Goal: Transaction & Acquisition: Purchase product/service

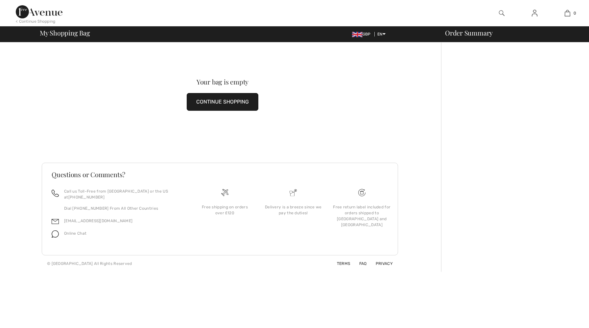
click at [199, 101] on button "CONTINUE SHOPPING" at bounding box center [223, 102] width 72 height 18
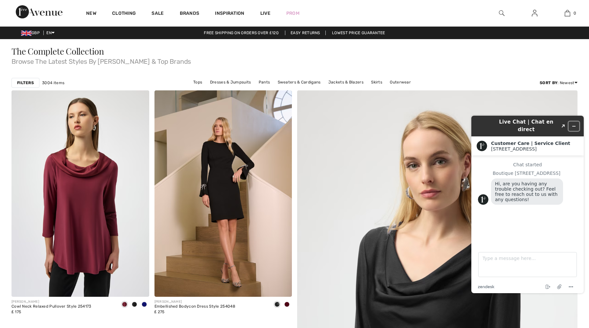
click at [576, 123] on button "Minimize widget" at bounding box center [573, 126] width 11 height 9
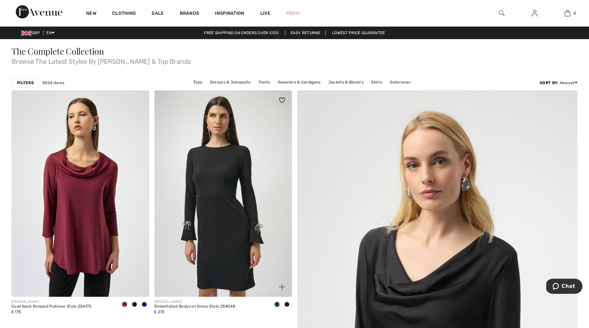
click at [168, 225] on img at bounding box center [223, 193] width 138 height 206
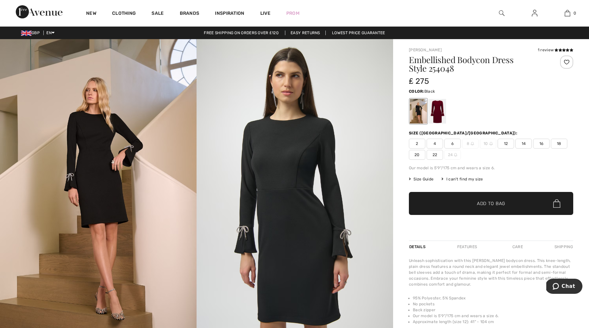
click at [502, 11] on img at bounding box center [502, 13] width 6 height 8
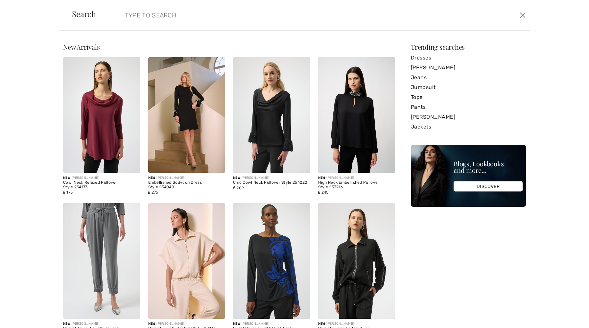
paste input "253168"
type input "253168"
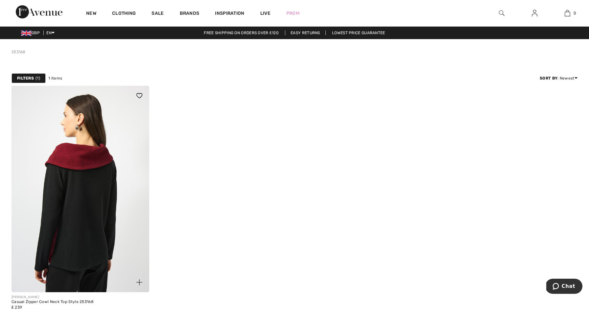
click at [58, 189] on img at bounding box center [80, 189] width 138 height 206
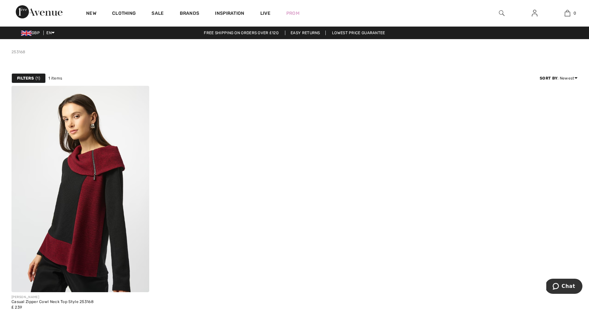
click at [501, 13] on img at bounding box center [502, 13] width 6 height 8
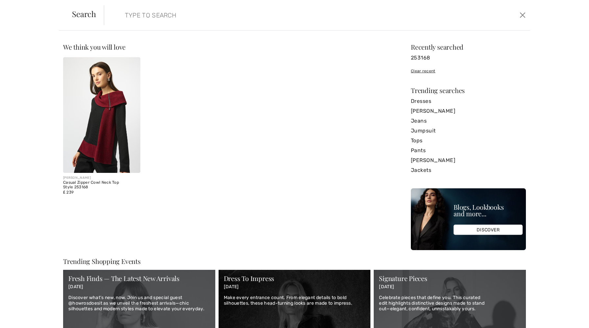
paste input "Joseph Ribkoff Pleated 3/4 Sleeve Boxy Top Style"
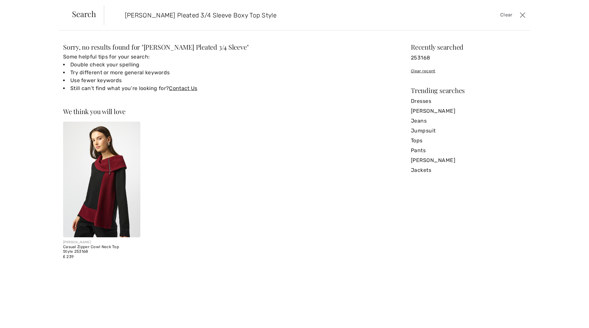
click at [168, 19] on input "Joseph Ribkoff Pleated 3/4 Sleeve Boxy Top Style" at bounding box center [269, 15] width 298 height 20
type input "J"
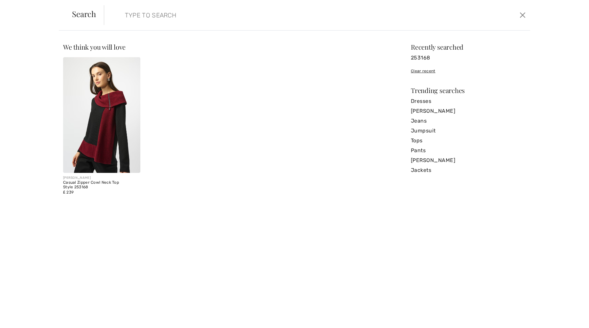
paste input "Joseph Ribkoff Pleated 3/4 Sleeve Boxy Top Style"
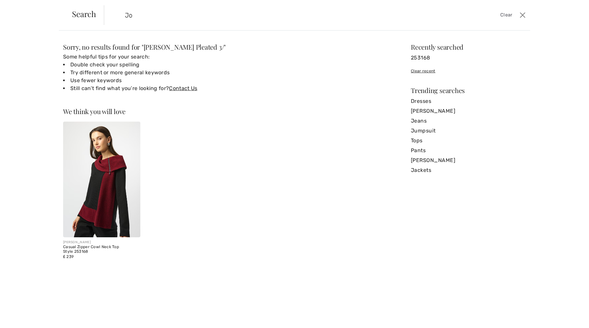
type input "J"
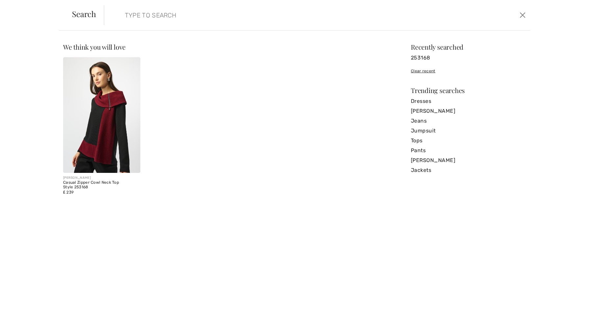
click at [143, 13] on input "search" at bounding box center [269, 15] width 298 height 20
paste input "254210"
type input "254210"
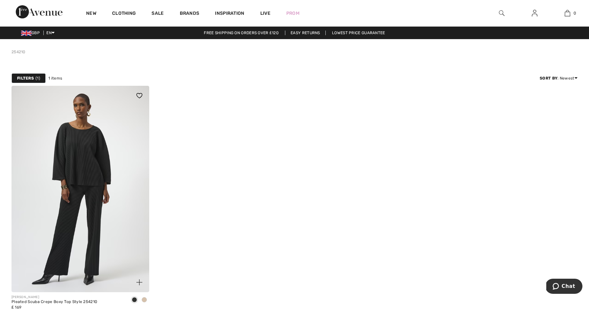
click at [75, 210] on img at bounding box center [80, 189] width 138 height 206
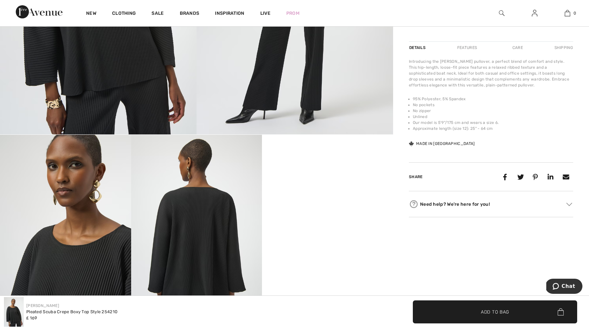
scroll to position [11, 0]
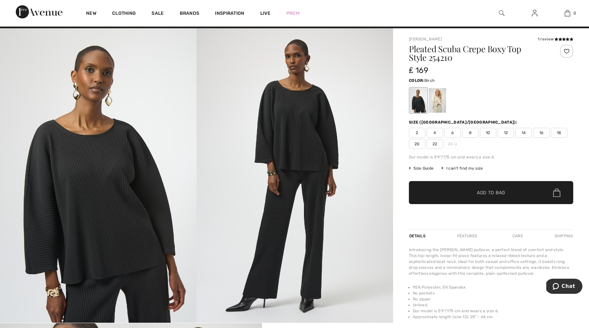
click at [438, 101] on div at bounding box center [437, 100] width 17 height 25
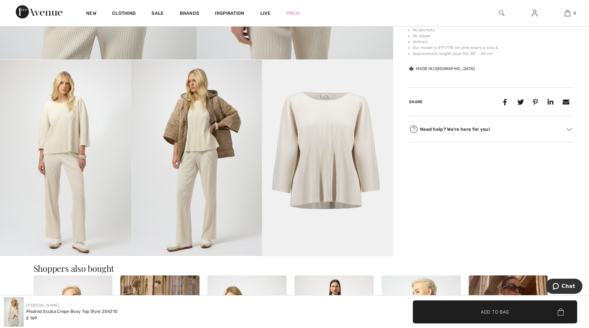
scroll to position [269, 0]
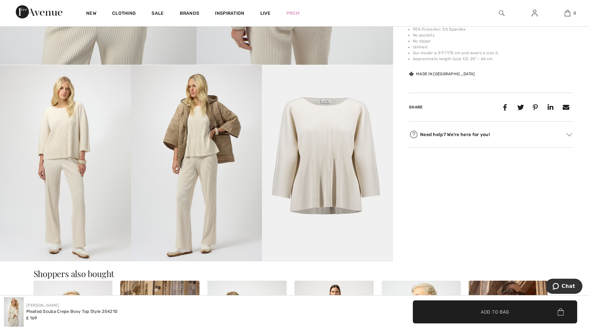
click at [75, 136] on img at bounding box center [65, 163] width 131 height 196
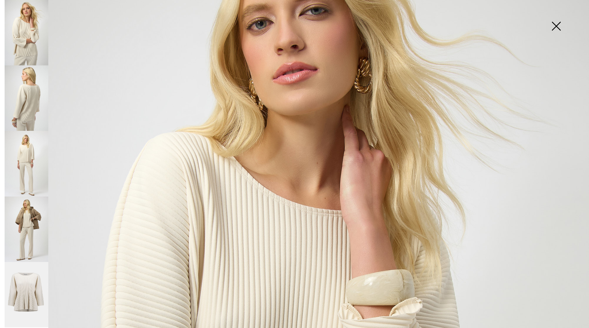
scroll to position [0, 0]
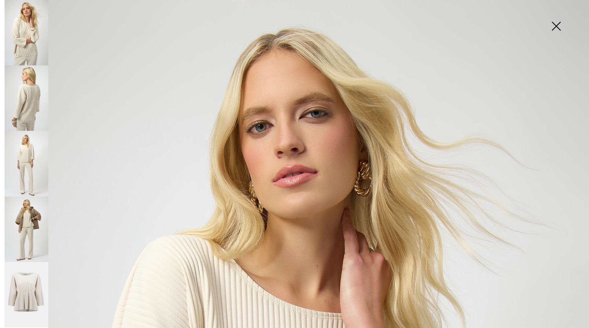
click at [557, 27] on img at bounding box center [555, 27] width 33 height 34
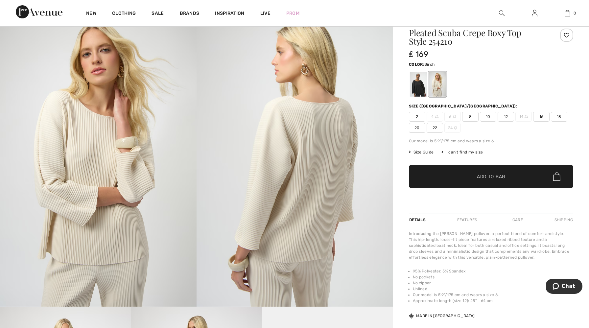
scroll to position [23, 0]
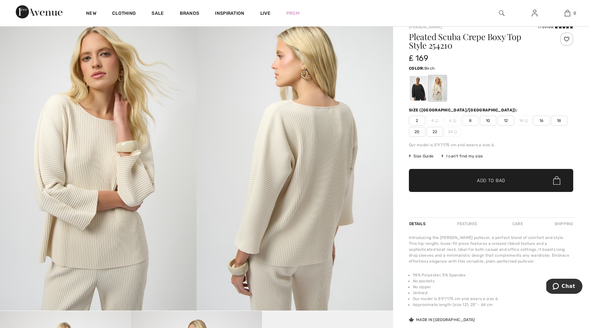
click at [417, 132] on span "20" at bounding box center [417, 132] width 16 height 10
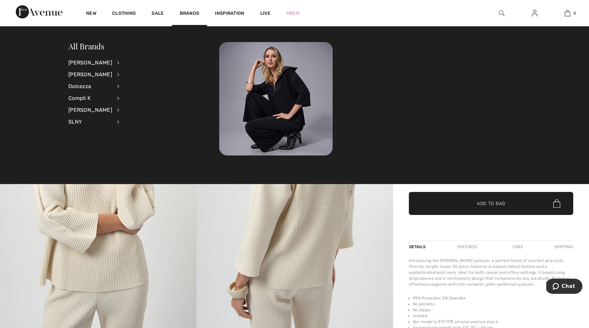
click at [501, 12] on img at bounding box center [502, 13] width 6 height 8
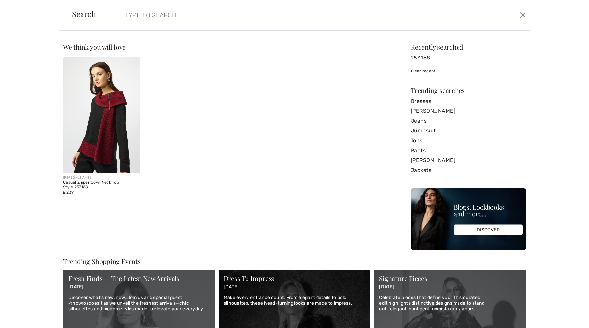
paste input "254148"
type input "254148"
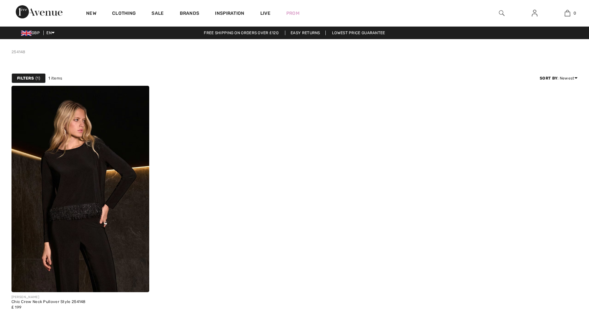
click at [109, 163] on img at bounding box center [80, 189] width 138 height 206
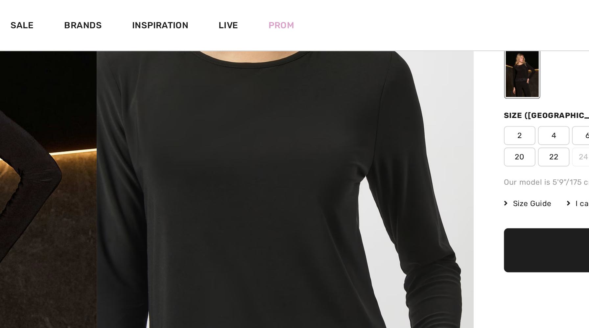
scroll to position [65, 0]
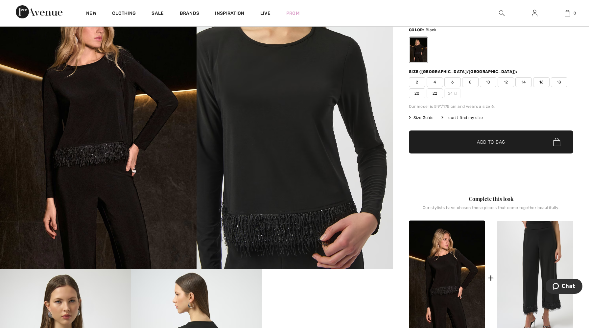
click at [502, 12] on img at bounding box center [502, 13] width 6 height 8
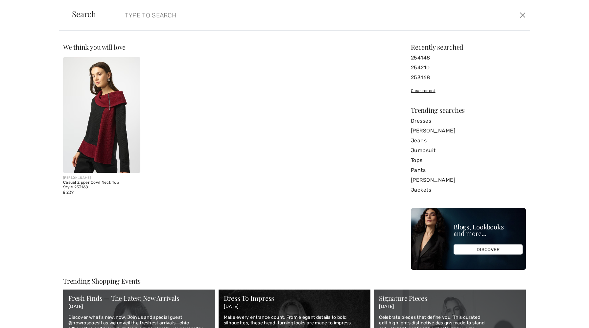
paste input "253214"
type input "253214"
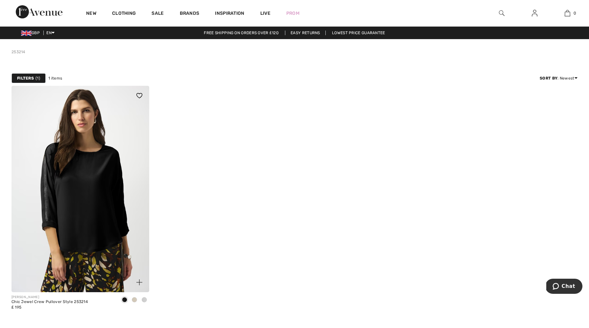
click at [83, 190] on img at bounding box center [80, 189] width 138 height 206
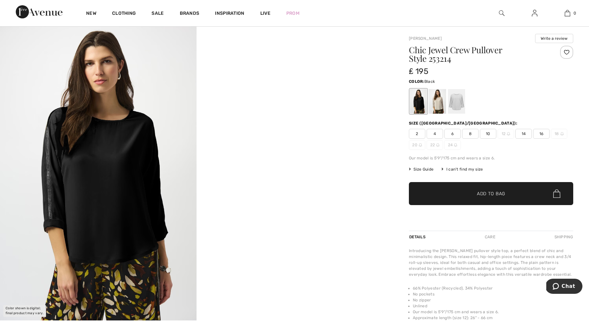
scroll to position [16, 0]
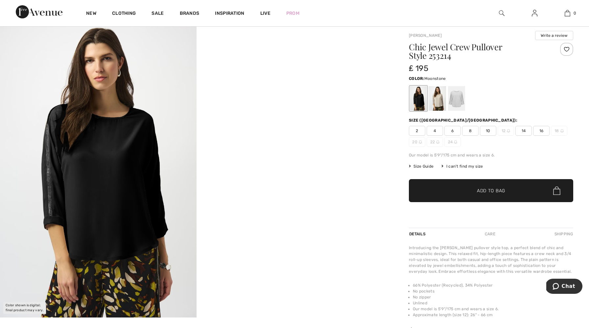
click at [435, 97] on div at bounding box center [437, 98] width 17 height 25
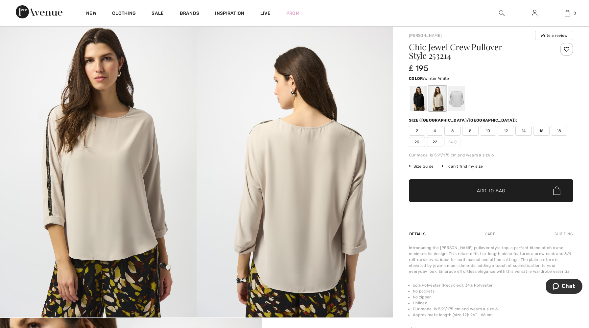
click at [453, 98] on div at bounding box center [456, 98] width 17 height 25
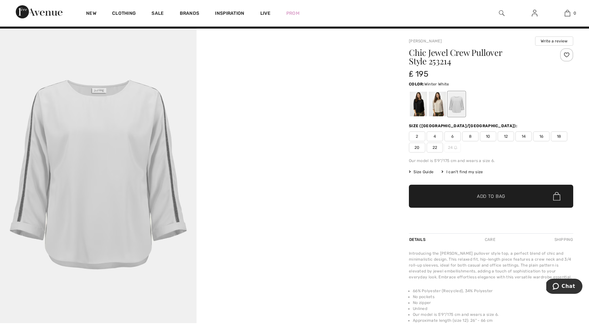
scroll to position [10, 0]
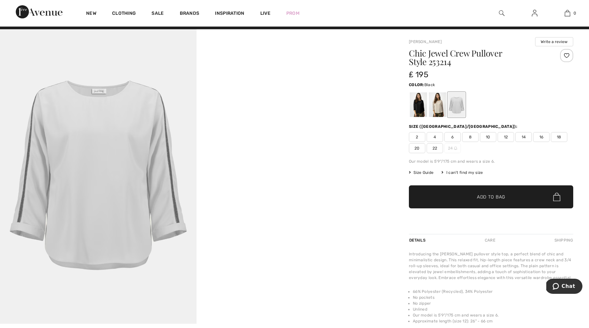
click at [415, 105] on div at bounding box center [418, 104] width 17 height 25
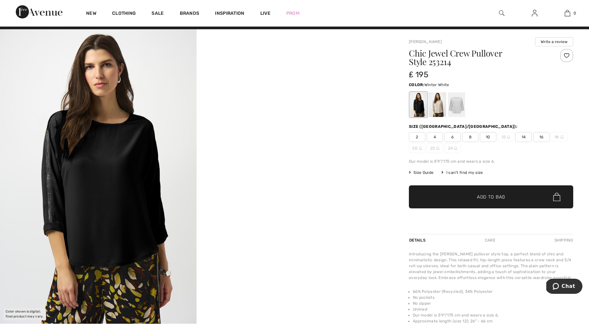
click at [455, 105] on div at bounding box center [456, 104] width 17 height 25
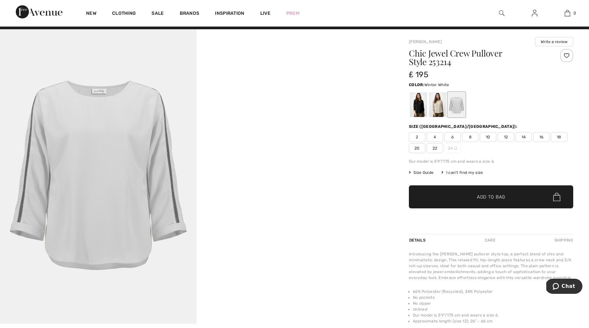
click at [452, 107] on div at bounding box center [456, 104] width 17 height 25
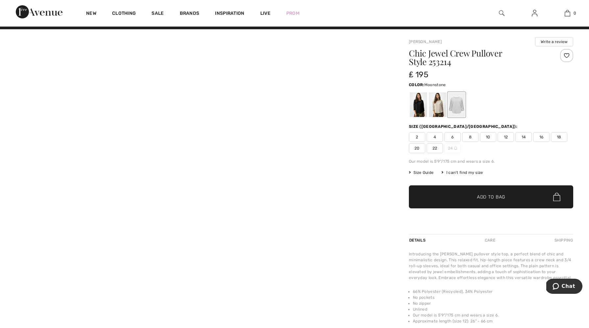
click at [443, 107] on div at bounding box center [437, 104] width 17 height 25
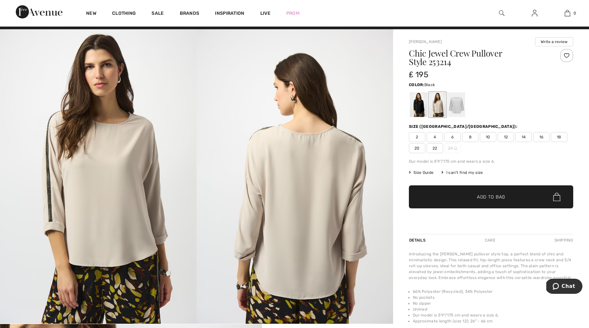
click at [417, 107] on div at bounding box center [418, 104] width 17 height 25
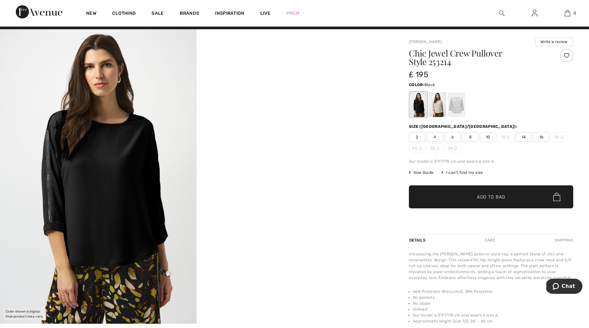
scroll to position [0, 0]
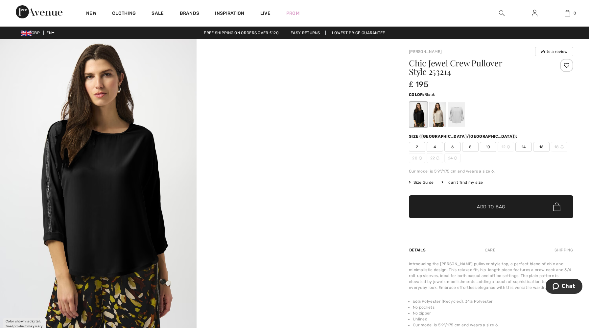
click at [500, 12] on img at bounding box center [502, 13] width 6 height 8
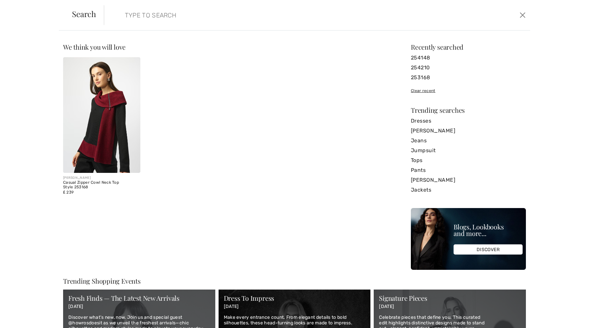
click at [222, 17] on input "search" at bounding box center [269, 15] width 298 height 20
paste input "243953"
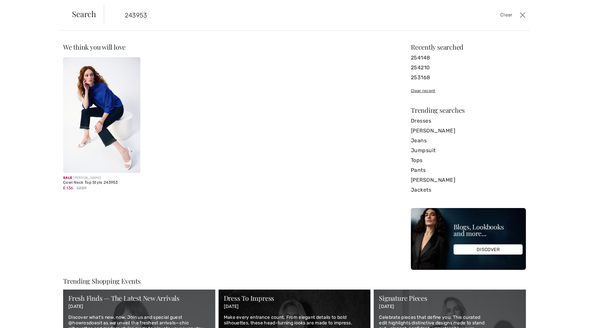
type input "243953"
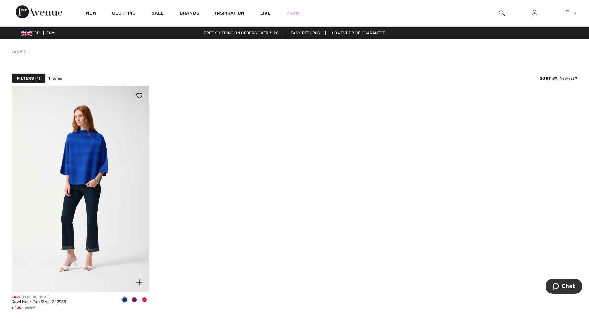
click at [105, 143] on img at bounding box center [80, 189] width 138 height 206
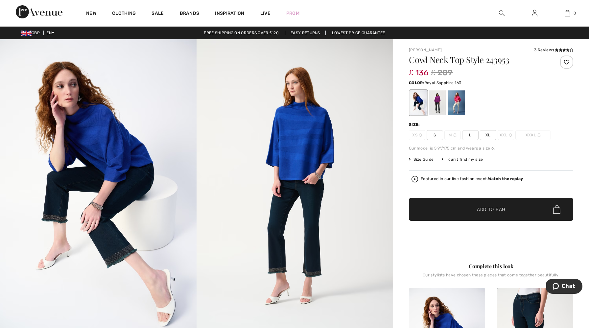
click at [424, 160] on span "Size Guide" at bounding box center [421, 159] width 25 height 6
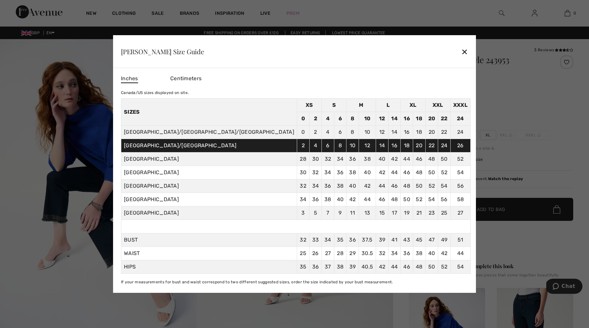
click at [461, 53] on div "✕" at bounding box center [464, 52] width 7 height 14
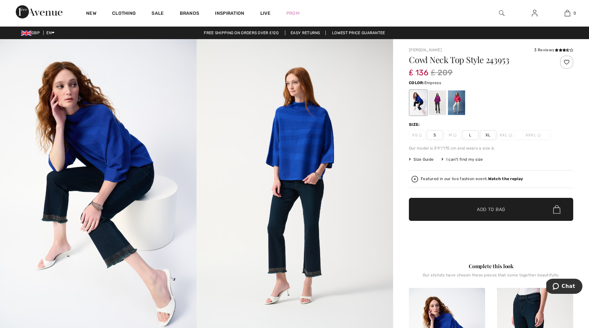
click at [437, 103] on div at bounding box center [437, 102] width 17 height 25
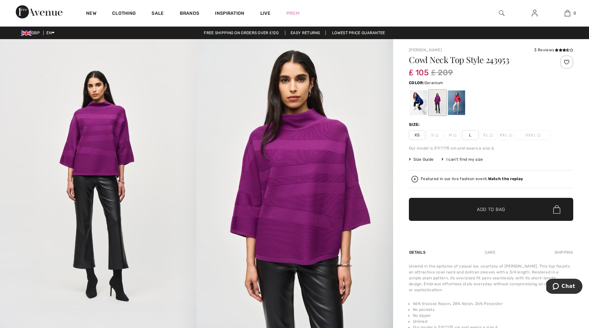
click at [454, 98] on div at bounding box center [456, 102] width 17 height 25
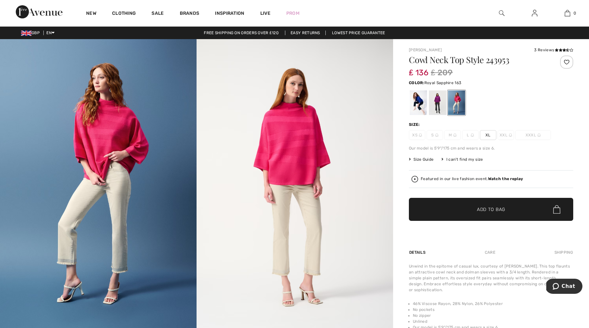
click at [419, 104] on div at bounding box center [418, 102] width 17 height 25
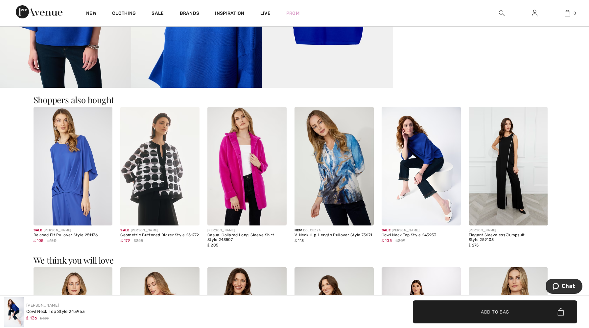
scroll to position [641, 0]
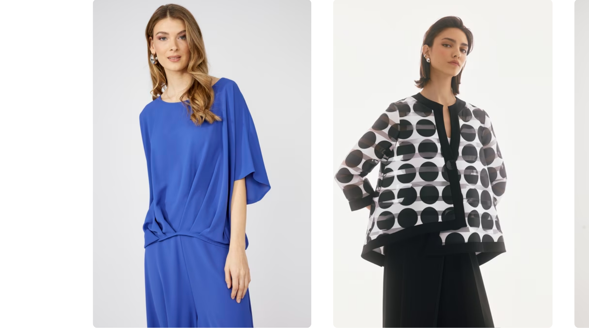
click at [68, 172] on img at bounding box center [73, 164] width 79 height 119
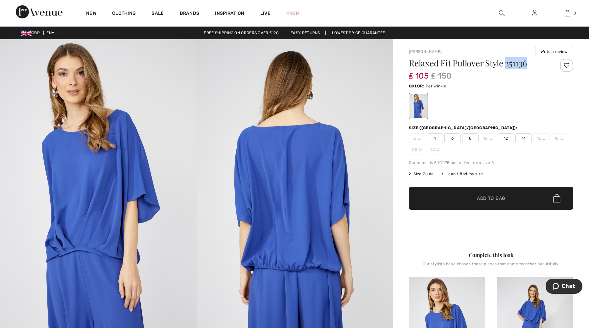
drag, startPoint x: 507, startPoint y: 63, endPoint x: 532, endPoint y: 59, distance: 25.6
click at [532, 59] on h1 "Relaxed Fit Pullover Style 251136" at bounding box center [477, 63] width 137 height 9
copy h1 "251136"
click at [501, 10] on img at bounding box center [502, 13] width 6 height 8
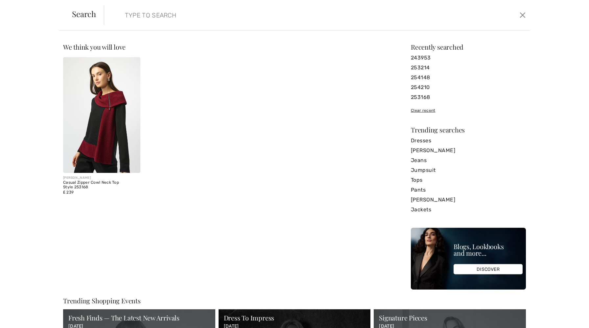
paste input "253135"
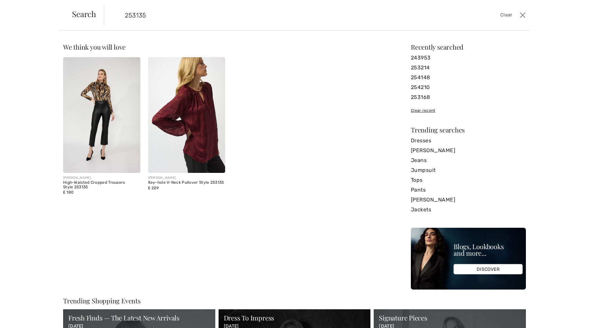
type input "253135"
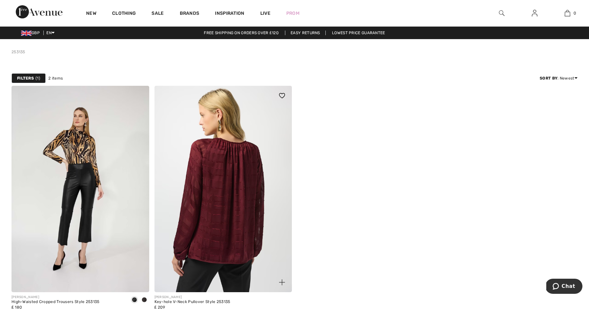
click at [220, 179] on img at bounding box center [223, 189] width 138 height 206
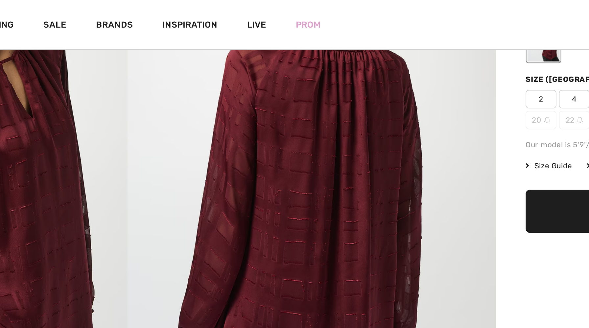
scroll to position [86, 0]
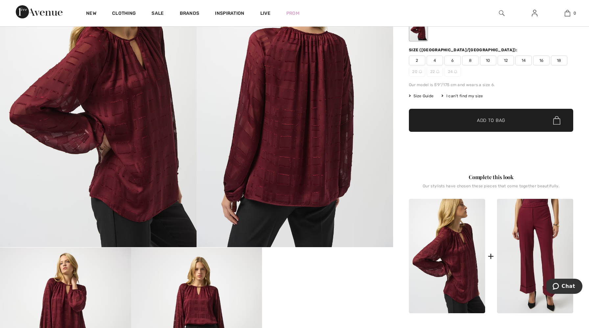
click at [500, 11] on img at bounding box center [502, 13] width 6 height 8
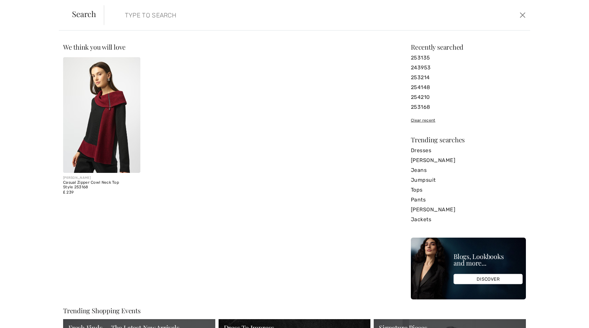
paste input "f Textured Sweater Knit Mock Neck Pullover Style"
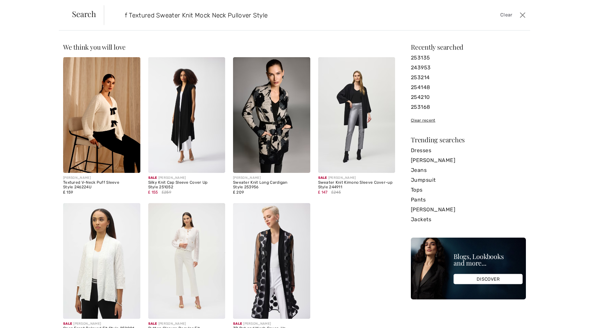
click at [286, 18] on input "f Textured Sweater Knit Mock Neck Pullover Style" at bounding box center [269, 15] width 298 height 20
type input "f"
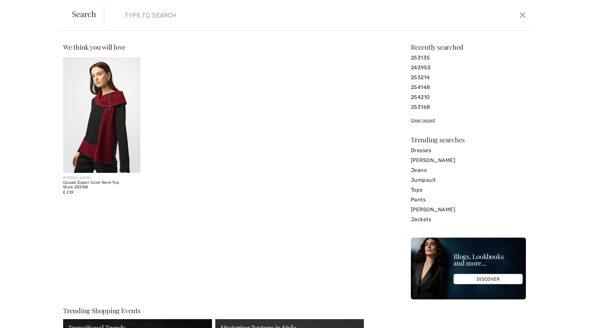
paste input "f Textured Sweater Knit Mock Neck Pullover Style"
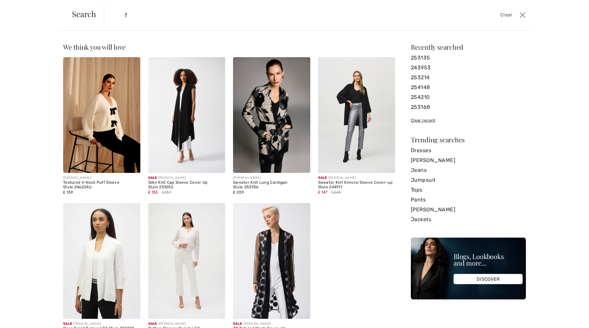
type input "f"
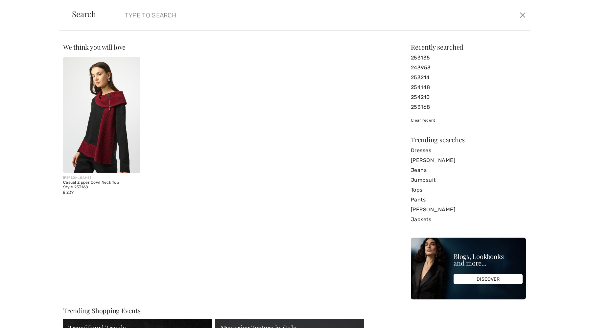
click at [160, 12] on input "search" at bounding box center [269, 15] width 298 height 20
paste input "253943"
type input "253943"
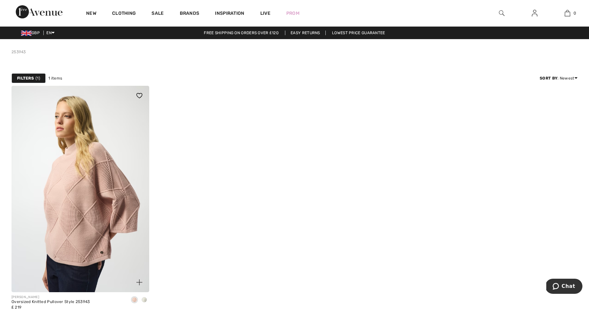
click at [44, 147] on img at bounding box center [80, 189] width 138 height 206
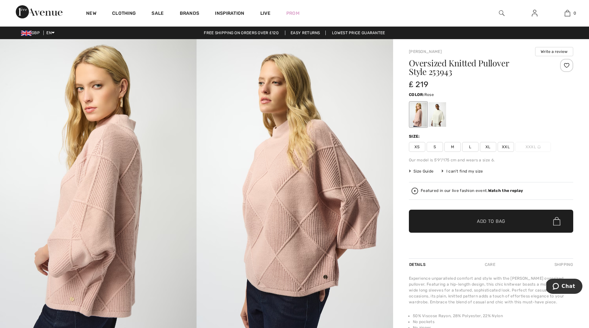
click at [497, 190] on strong "Watch the replay" at bounding box center [505, 190] width 35 height 5
click at [438, 114] on div at bounding box center [437, 114] width 17 height 25
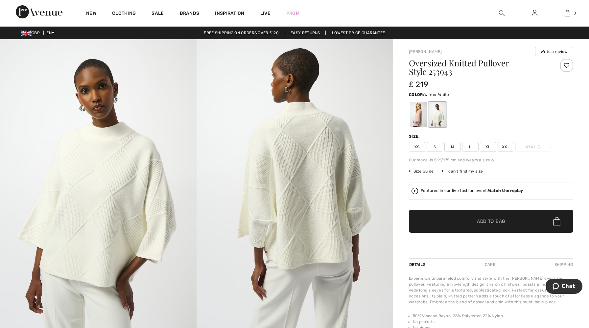
click at [418, 170] on span "Size Guide" at bounding box center [421, 171] width 25 height 6
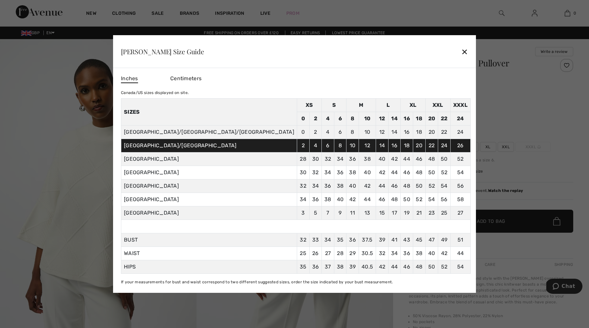
click at [461, 51] on div "✕" at bounding box center [464, 52] width 7 height 14
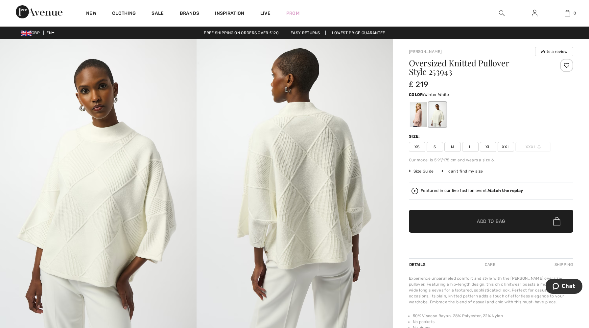
click at [503, 147] on span "XXL" at bounding box center [505, 147] width 16 height 10
click at [474, 219] on span "✔ Added to Bag" at bounding box center [481, 221] width 40 height 7
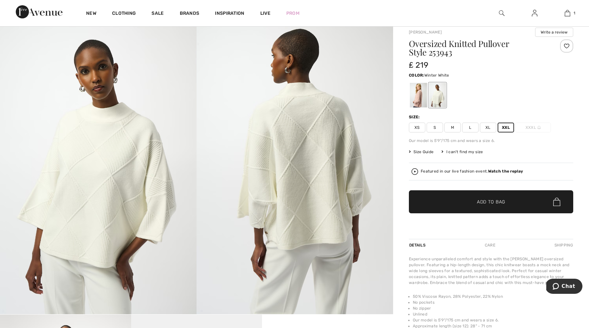
scroll to position [20, 0]
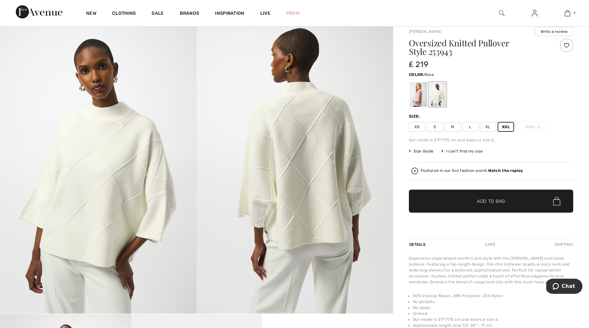
click at [417, 97] on div at bounding box center [418, 94] width 17 height 25
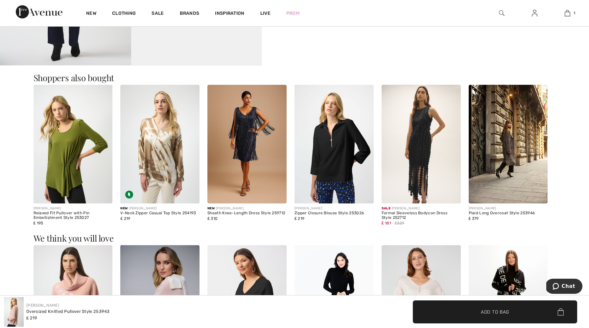
scroll to position [465, 0]
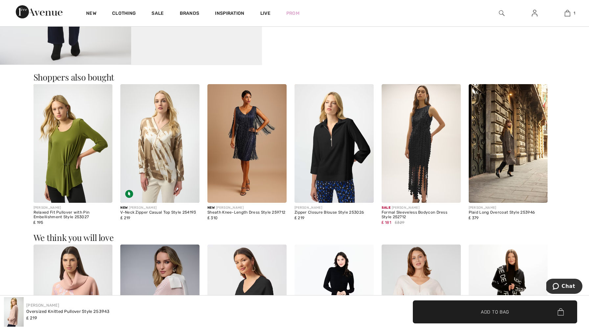
click at [334, 134] on img at bounding box center [333, 143] width 79 height 119
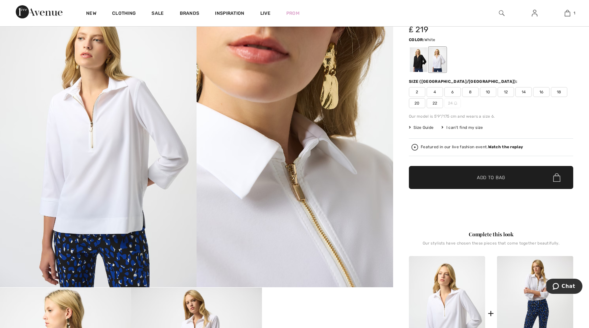
scroll to position [8, 0]
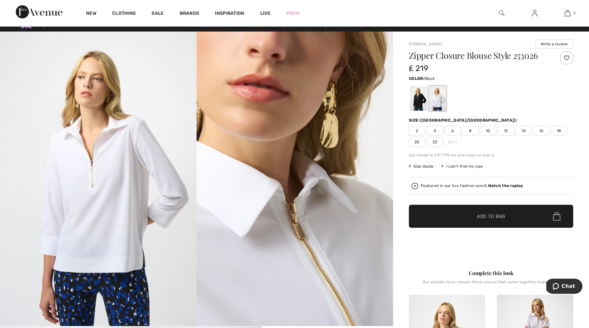
click at [419, 101] on div at bounding box center [418, 98] width 17 height 25
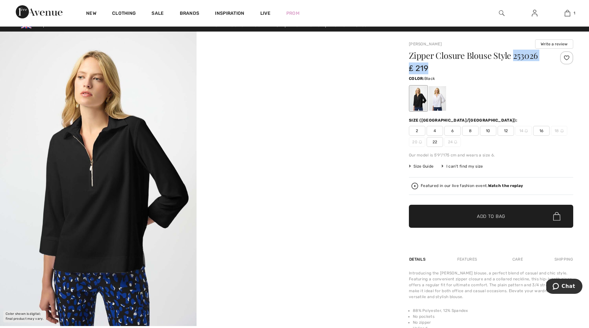
drag, startPoint x: 515, startPoint y: 55, endPoint x: 546, endPoint y: 51, distance: 31.5
click at [546, 51] on div "Joseph Ribkoff Write a review Zipper Closure Blouse Style 253026 ₤ 219 Color: B…" at bounding box center [491, 146] width 164 height 214
click at [536, 68] on div "₤ 219" at bounding box center [477, 68] width 137 height 12
drag, startPoint x: 516, startPoint y: 56, endPoint x: 540, endPoint y: 57, distance: 24.0
click at [540, 57] on h1 "Zipper Closure Blouse Style 253026" at bounding box center [477, 55] width 137 height 9
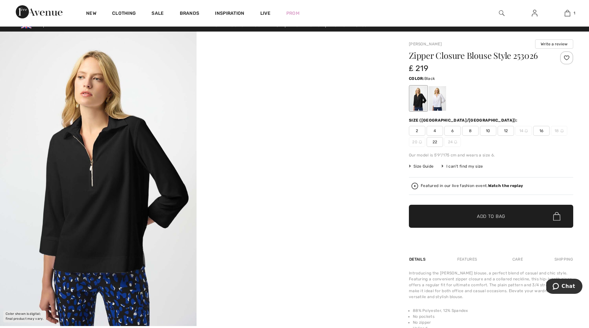
click at [535, 84] on div "Color: Black" at bounding box center [491, 93] width 164 height 38
click at [539, 55] on h1 "Zipper Closure Blouse Style 253026" at bounding box center [477, 55] width 137 height 9
drag, startPoint x: 516, startPoint y: 57, endPoint x: 525, endPoint y: 54, distance: 9.4
click at [526, 54] on h1 "Zipper Closure Blouse Style 253026" at bounding box center [477, 55] width 137 height 9
click at [452, 79] on div "Color: Black" at bounding box center [491, 78] width 164 height 8
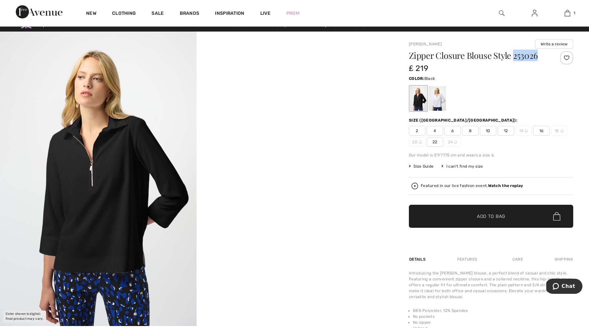
drag, startPoint x: 514, startPoint y: 57, endPoint x: 538, endPoint y: 53, distance: 24.6
click at [538, 53] on h1 "Zipper Closure Blouse Style 253026" at bounding box center [477, 55] width 137 height 9
copy h1 "253026"
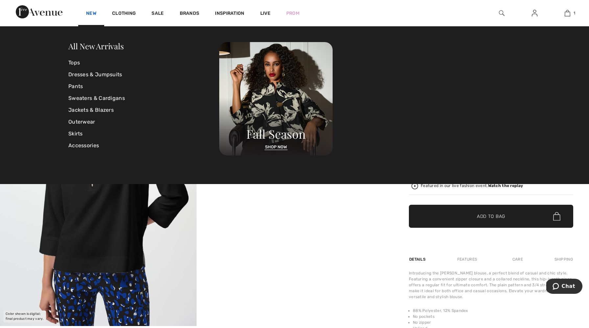
click at [94, 11] on link "New" at bounding box center [91, 14] width 10 height 7
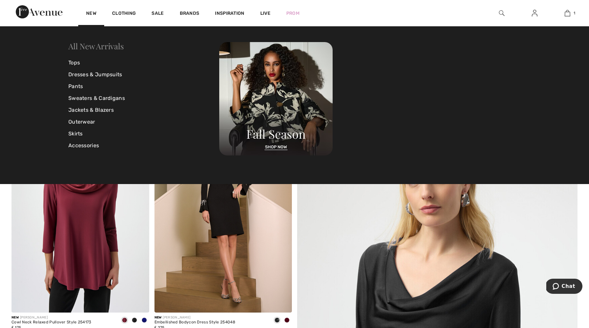
click at [82, 48] on link "All New Arrivals" at bounding box center [95, 46] width 55 height 11
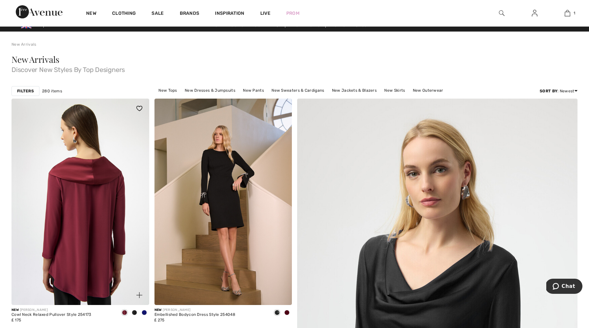
scroll to position [11, 0]
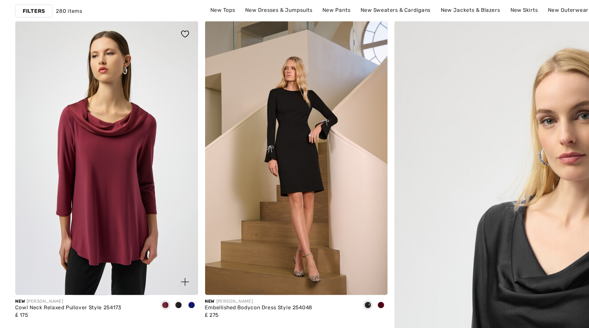
click at [145, 308] on span at bounding box center [144, 308] width 5 height 5
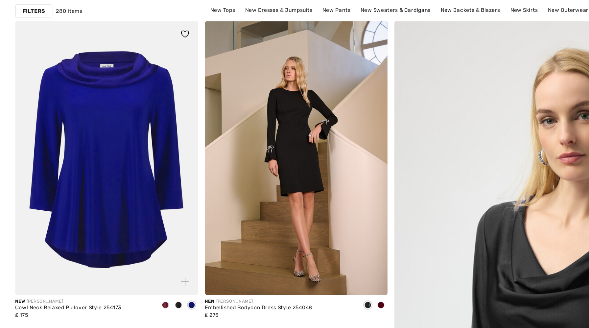
click at [131, 309] on div at bounding box center [134, 309] width 10 height 11
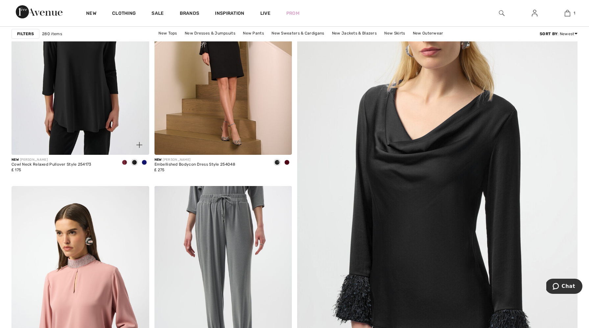
scroll to position [0, 0]
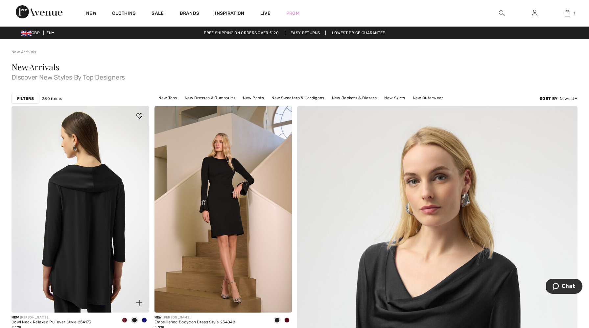
click at [107, 224] on img at bounding box center [80, 209] width 138 height 206
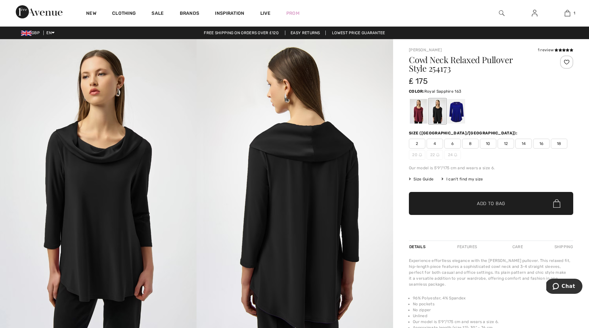
click at [456, 114] on div at bounding box center [456, 111] width 17 height 25
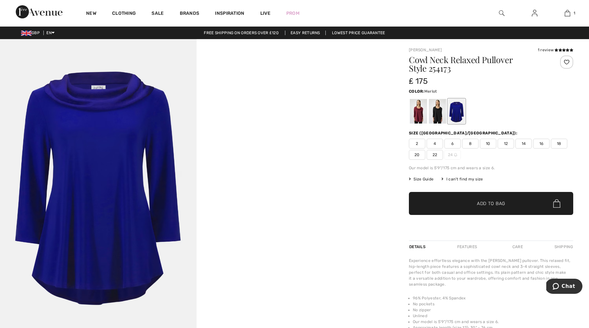
click at [415, 115] on div at bounding box center [418, 111] width 17 height 25
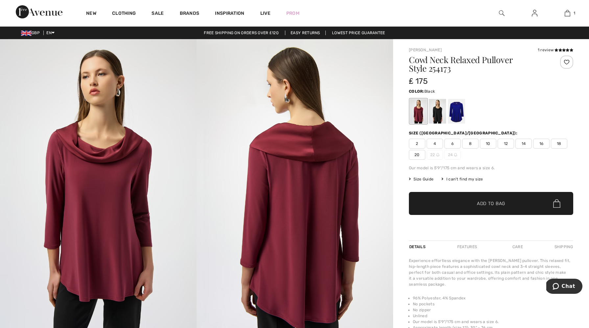
click at [435, 104] on div at bounding box center [437, 111] width 17 height 25
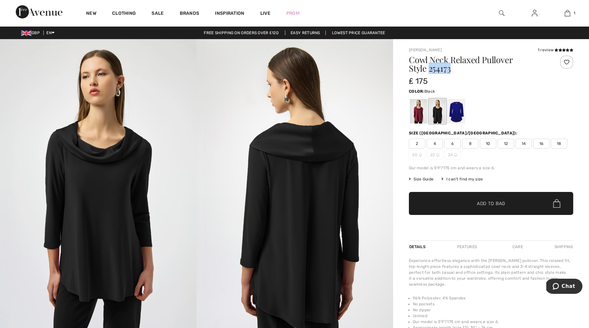
drag, startPoint x: 428, startPoint y: 71, endPoint x: 454, endPoint y: 68, distance: 25.5
click at [454, 68] on h1 "Cowl Neck Relaxed Pullover Style 254173" at bounding box center [477, 64] width 137 height 17
copy h1 "254173"
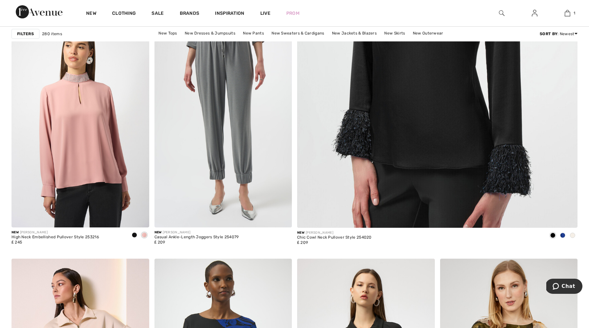
scroll to position [315, 0]
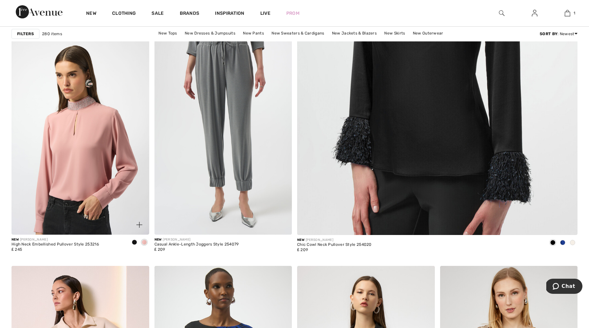
click at [87, 140] on img at bounding box center [80, 131] width 138 height 206
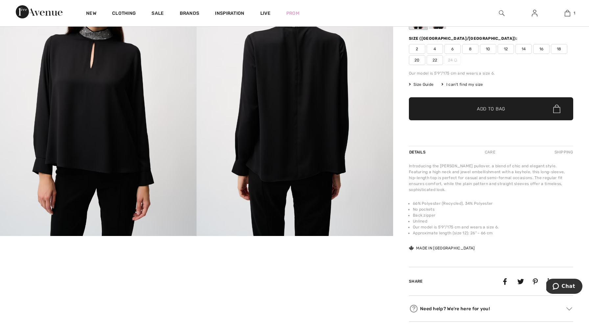
scroll to position [93, 0]
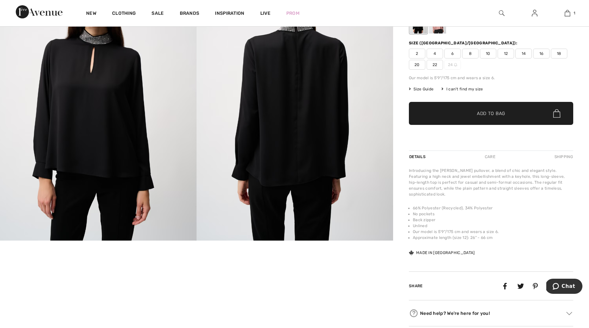
click at [414, 65] on span "20" at bounding box center [417, 65] width 16 height 10
click at [440, 112] on span "✔ Added to Bag Add to Bag" at bounding box center [491, 113] width 164 height 23
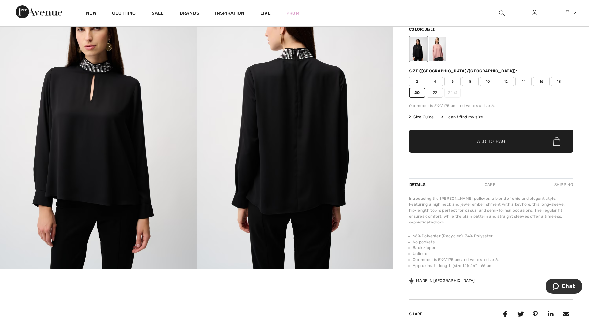
scroll to position [0, 0]
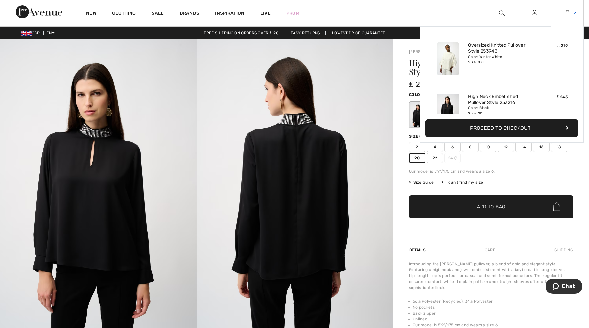
click at [564, 11] on img at bounding box center [567, 13] width 6 height 8
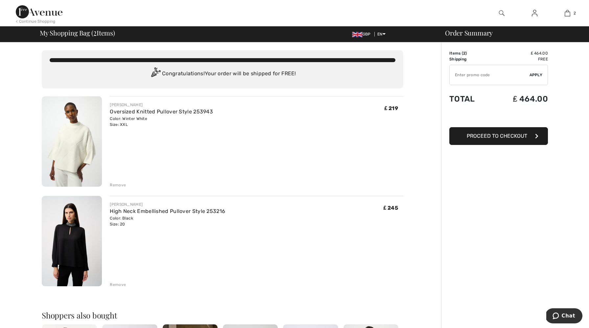
type input "FLASH15"
type input "NEW15"
type input "NEW10"
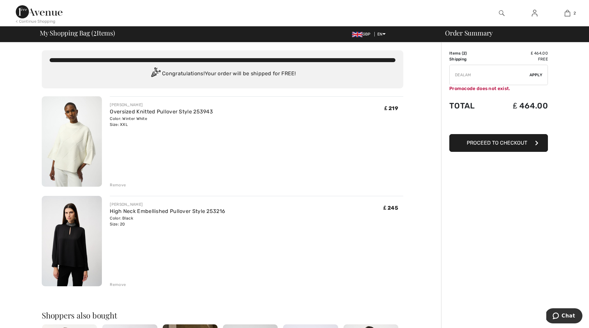
type input "FREEXPRESS"
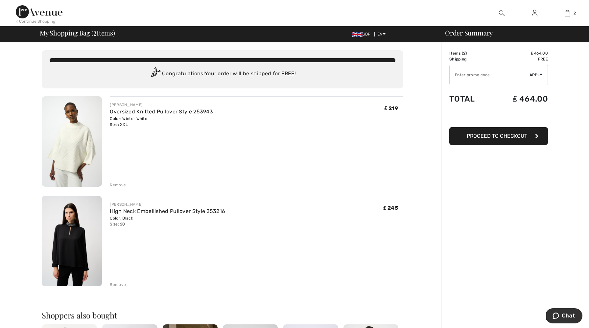
type input "FREEDENIMBAG"
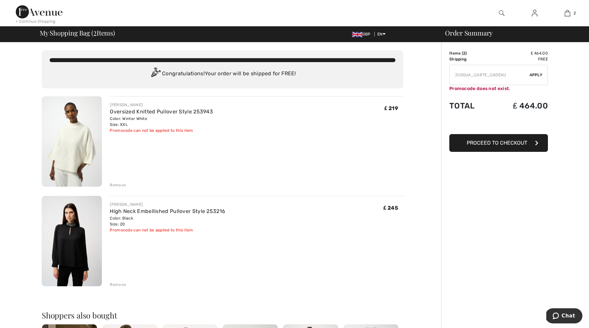
type input "JUSQUACARTECADEAU"
click at [466, 143] on button "Proceed to Checkout" at bounding box center [498, 143] width 99 height 18
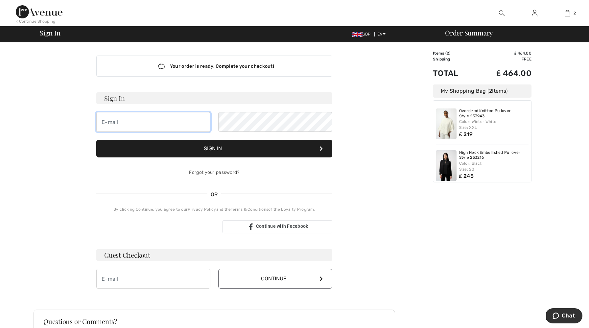
type input "[EMAIL_ADDRESS][DOMAIN_NAME]"
click at [255, 145] on button "Sign In" at bounding box center [214, 149] width 236 height 18
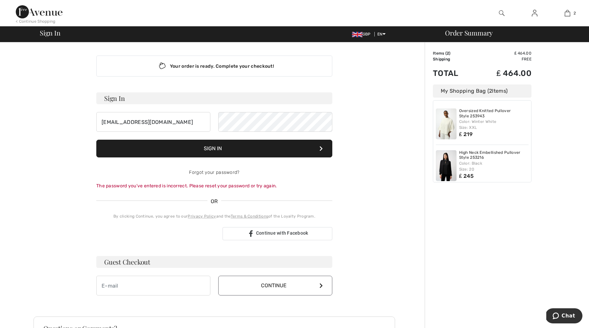
scroll to position [4, 0]
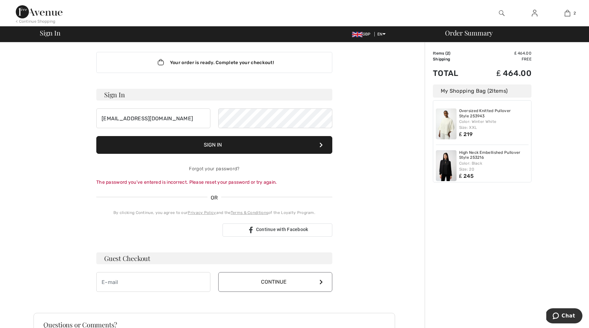
click at [253, 137] on button "Sign In" at bounding box center [214, 145] width 236 height 18
click at [213, 119] on div "[EMAIL_ADDRESS][DOMAIN_NAME]" at bounding box center [214, 118] width 236 height 20
click at [96, 136] on button "Sign In" at bounding box center [214, 145] width 236 height 18
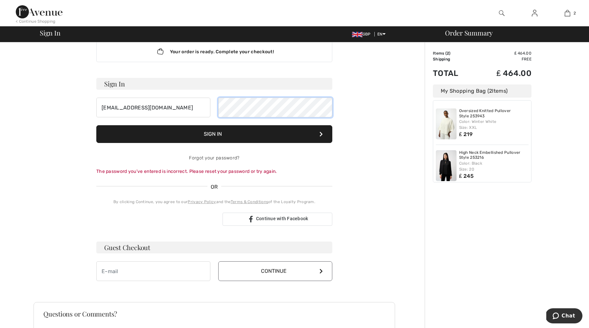
scroll to position [14, 0]
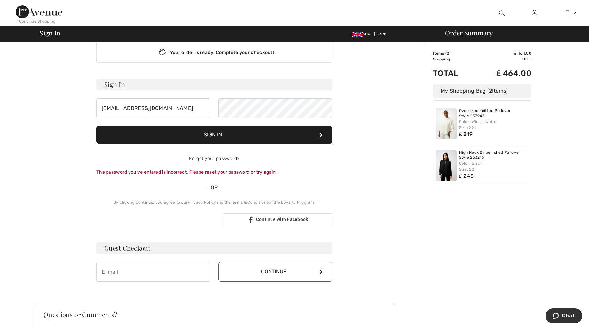
click at [235, 266] on button "Continue" at bounding box center [275, 272] width 114 height 20
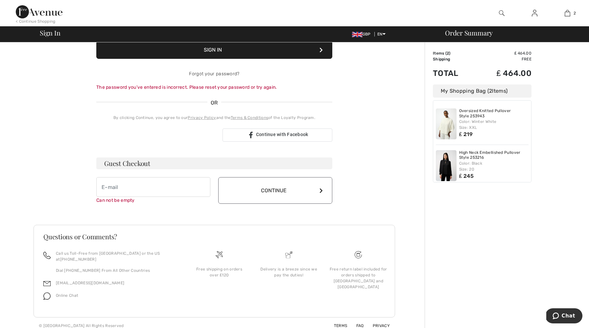
scroll to position [0, 0]
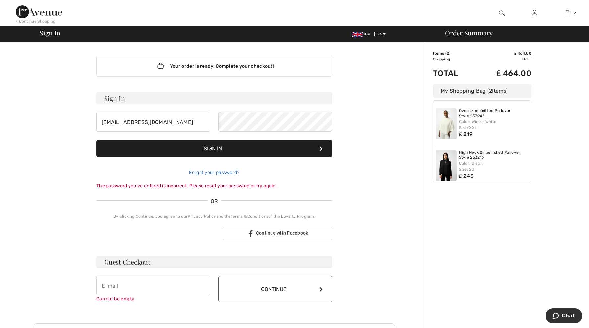
click at [202, 171] on link "Forgot your password?" at bounding box center [214, 173] width 50 height 6
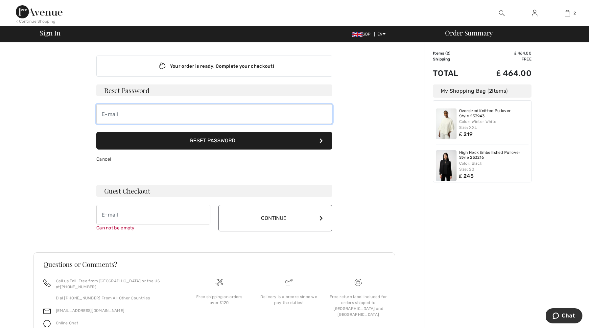
click at [191, 122] on input "email" at bounding box center [214, 114] width 236 height 20
type input "[EMAIL_ADDRESS][DOMAIN_NAME]"
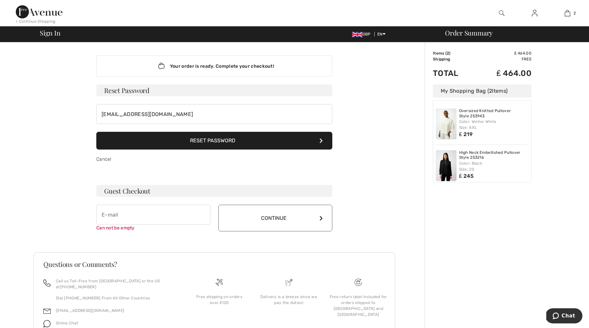
click at [188, 140] on button "Reset Password" at bounding box center [214, 141] width 236 height 18
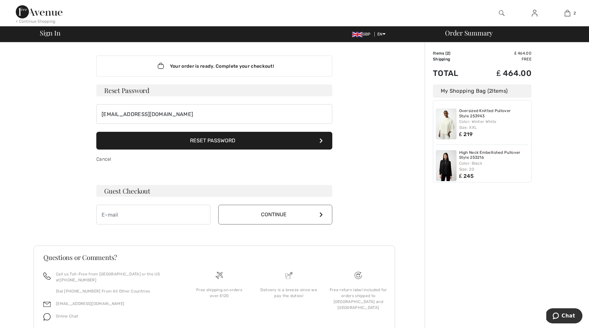
click at [172, 147] on button "Reset Password" at bounding box center [214, 141] width 236 height 18
click at [160, 216] on input "email" at bounding box center [153, 215] width 114 height 20
type input "[EMAIL_ADDRESS][DOMAIN_NAME]"
click at [241, 221] on button "Continue" at bounding box center [275, 215] width 114 height 20
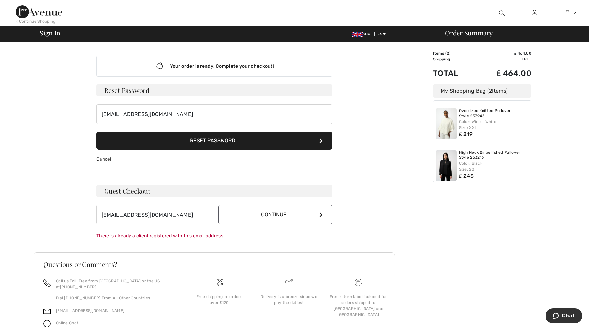
click at [240, 214] on button "Continue" at bounding box center [275, 215] width 114 height 20
click at [533, 13] on img at bounding box center [535, 13] width 6 height 8
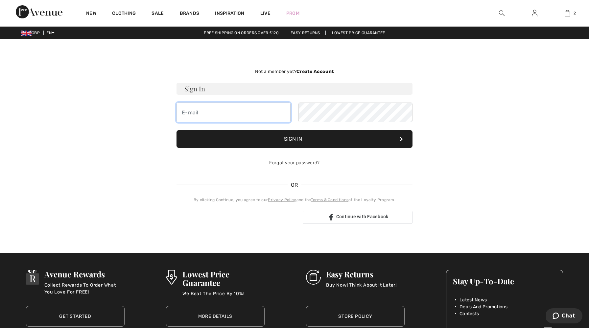
type input "[EMAIL_ADDRESS][DOMAIN_NAME]"
click at [283, 138] on button "Sign In" at bounding box center [294, 139] width 236 height 18
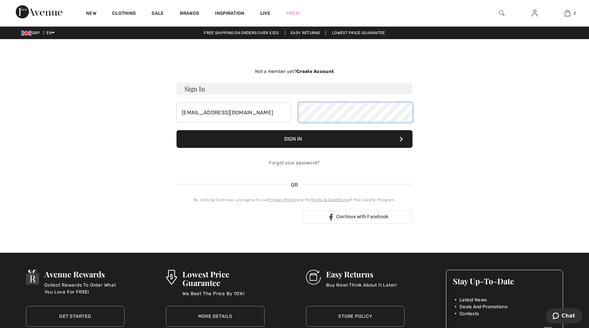
click at [292, 110] on div "[EMAIL_ADDRESS][DOMAIN_NAME]" at bounding box center [294, 113] width 236 height 20
click at [176, 130] on button "Sign In" at bounding box center [294, 139] width 236 height 18
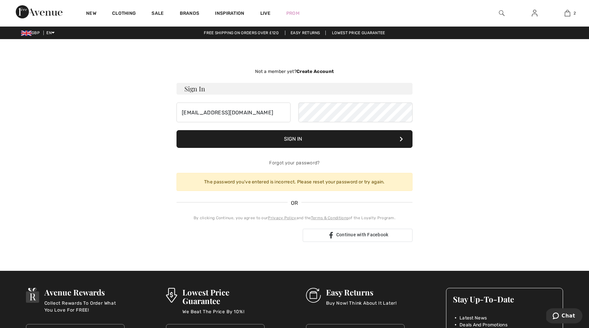
click at [282, 148] on button "Sign In" at bounding box center [294, 139] width 236 height 18
click at [280, 141] on button "Sign In" at bounding box center [294, 139] width 236 height 18
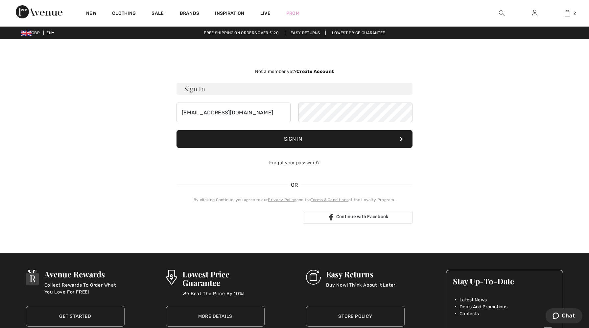
click at [280, 141] on button "Sign In" at bounding box center [294, 139] width 236 height 18
click at [309, 139] on button "Sign In" at bounding box center [294, 139] width 236 height 18
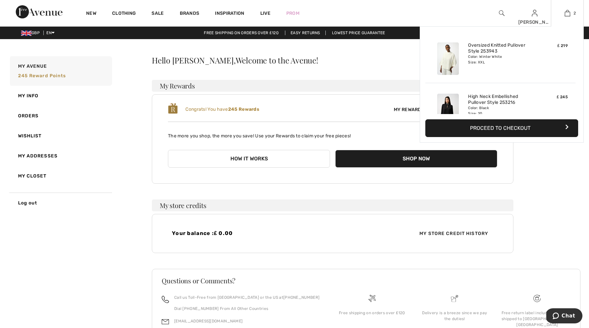
click at [497, 124] on button "Proceed to Checkout" at bounding box center [501, 128] width 153 height 18
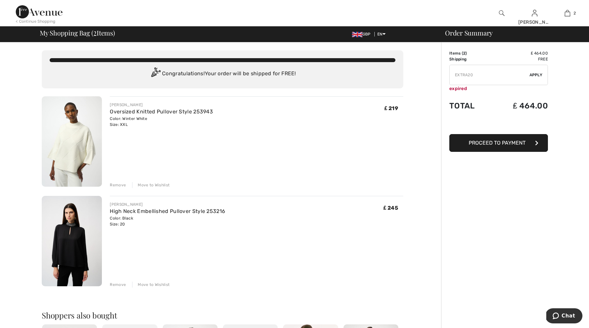
type input "WINTERSALE"
click at [114, 185] on div "Remove" at bounding box center [118, 185] width 16 height 6
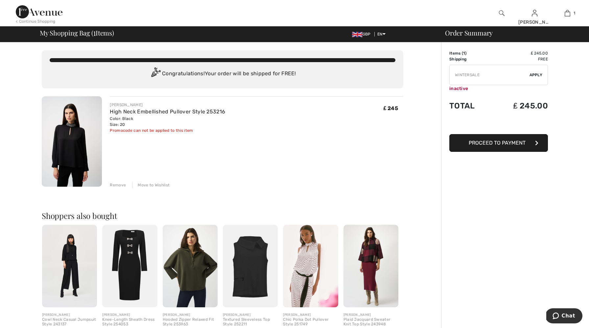
click at [475, 141] on span "Proceed to Payment" at bounding box center [496, 143] width 57 height 6
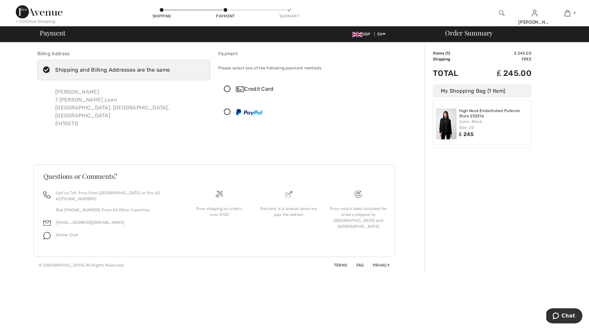
click at [227, 88] on icon at bounding box center [226, 89] width 17 height 7
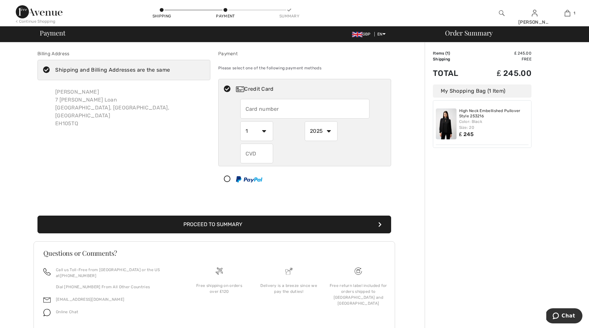
click at [267, 109] on input "text" at bounding box center [304, 109] width 129 height 20
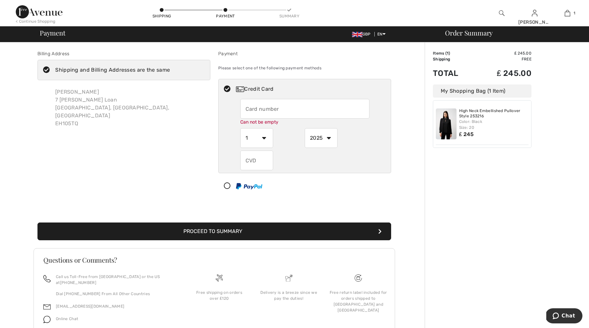
type input "5286827200144889"
select select "2026"
type input "259"
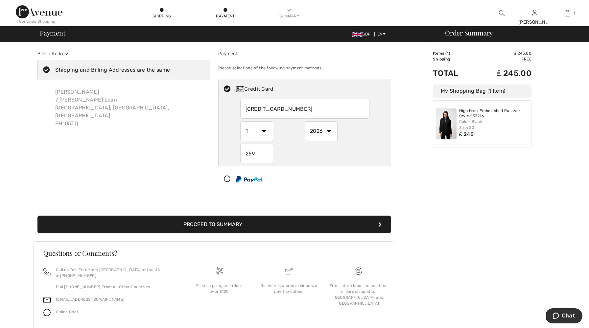
click at [211, 223] on button "Proceed to Summary" at bounding box center [214, 225] width 354 height 18
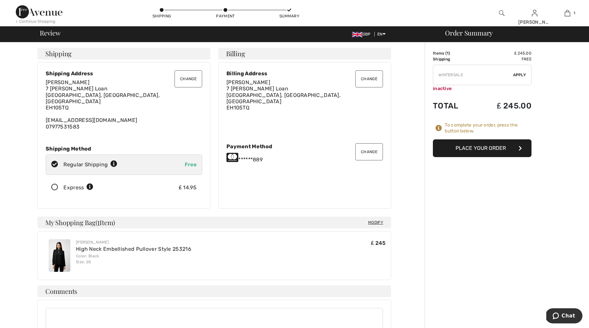
drag, startPoint x: 457, startPoint y: 145, endPoint x: 451, endPoint y: 183, distance: 38.8
click at [451, 183] on div "Order Summary Details Items ( 1 ) ₤ 245.00 Promo code ₤ 0.00 Shipping Free Tax1…" at bounding box center [506, 258] width 164 height 432
click at [454, 148] on button "Place Your Order" at bounding box center [482, 148] width 99 height 18
